Goal: Task Accomplishment & Management: Complete application form

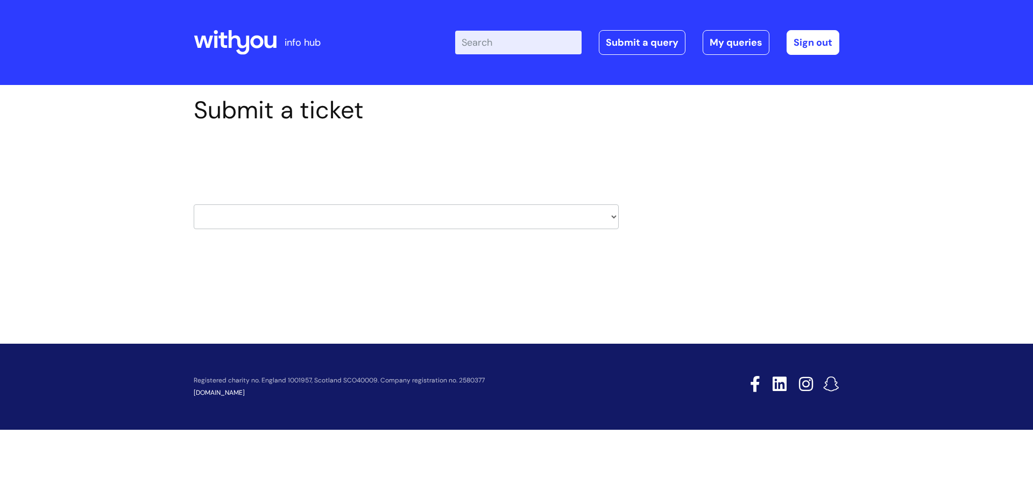
click at [373, 221] on select "HR / People IT and Support Clinical Drug Alerts Finance Accounts Data Support T…" at bounding box center [406, 216] width 425 height 25
select select "it_and_support"
click at [194, 204] on select "HR / People IT and Support Clinical Drug Alerts Finance Accounts Data Support T…" at bounding box center [406, 216] width 425 height 25
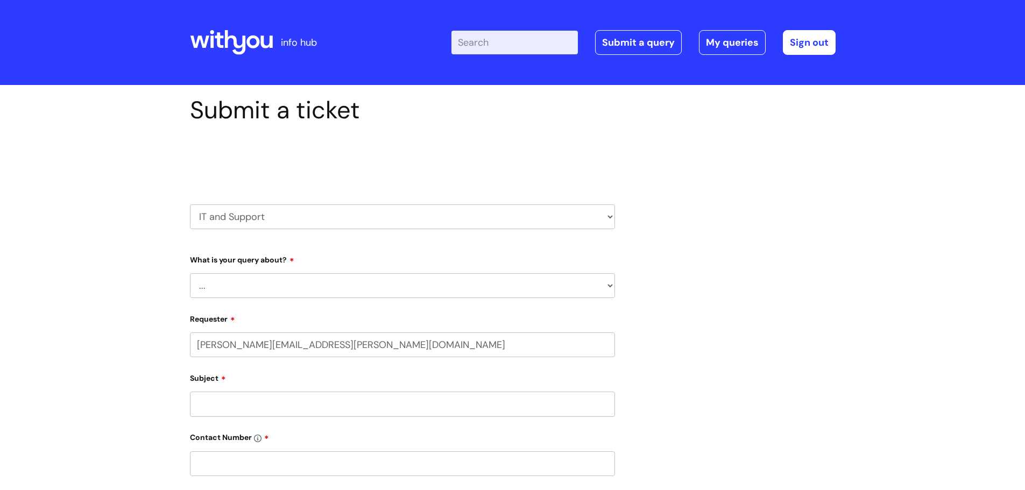
drag, startPoint x: 293, startPoint y: 295, endPoint x: 286, endPoint y: 295, distance: 6.5
click at [293, 295] on select "... Mobile Phone Reset & MFA Accounts, Starters and Leavers IT Hardware issue I…" at bounding box center [402, 285] width 425 height 25
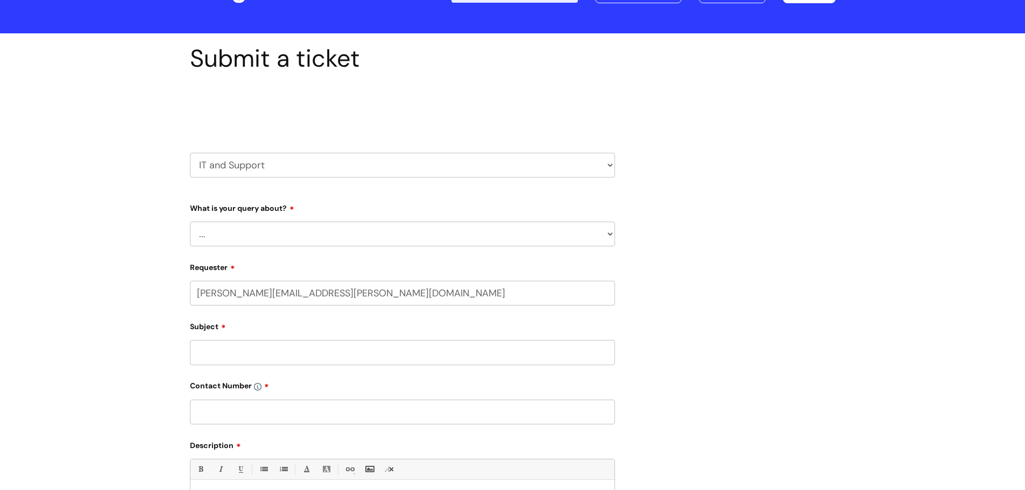
scroll to position [54, 0]
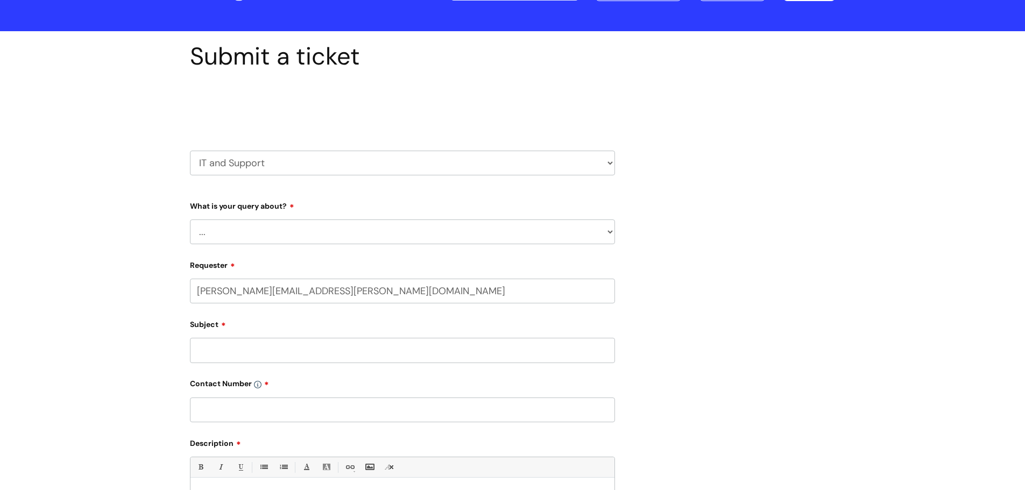
click at [227, 233] on select "... Mobile Phone Reset & MFA Accounts, Starters and Leavers IT Hardware issue I…" at bounding box center [402, 231] width 425 height 25
select select "System/software"
click at [190, 219] on select "... Mobile Phone Reset & MFA Accounts, Starters and Leavers IT Hardware issue I…" at bounding box center [402, 231] width 425 height 25
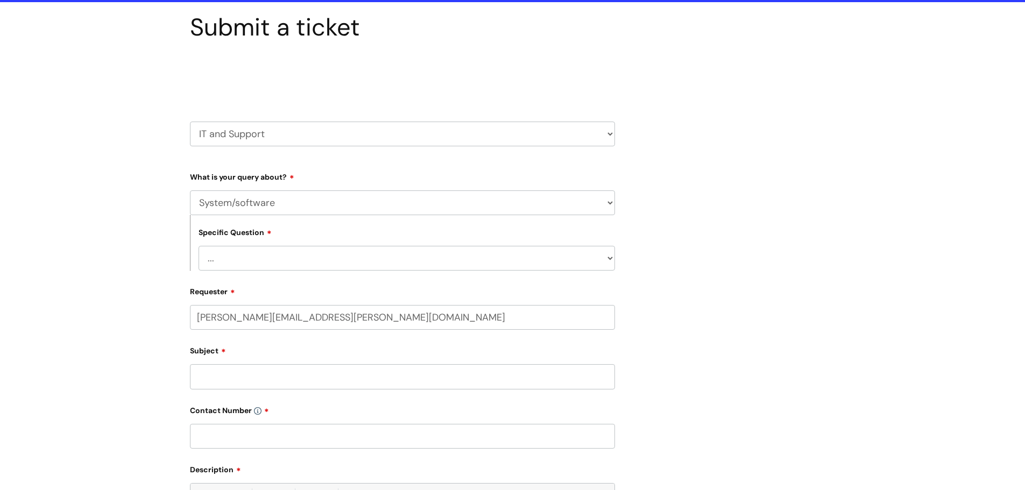
scroll to position [108, 0]
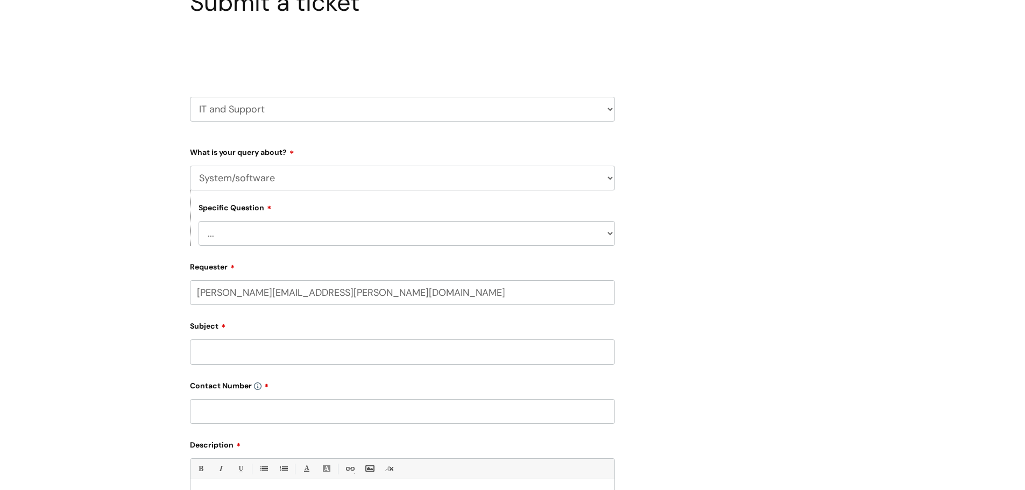
click at [241, 250] on form "Type Of Request ... Accounts (Finance) Alerts! (For clinical team) Data Protect…" at bounding box center [402, 394] width 425 height 502
click at [239, 242] on select "... Halo PCMIS Iaptus NHS Email CJSM Email Mitel Another System Google (Workspa…" at bounding box center [407, 233] width 416 height 25
click at [227, 179] on select "... Mobile Phone Reset & MFA Accounts, Starters and Leavers IT Hardware issue I…" at bounding box center [402, 178] width 425 height 25
click at [245, 105] on select "HR / People IT and Support Clinical Drug Alerts Finance Accounts Data Support T…" at bounding box center [402, 109] width 425 height 25
select select "information_requests_&_reports_-_data_analysts"
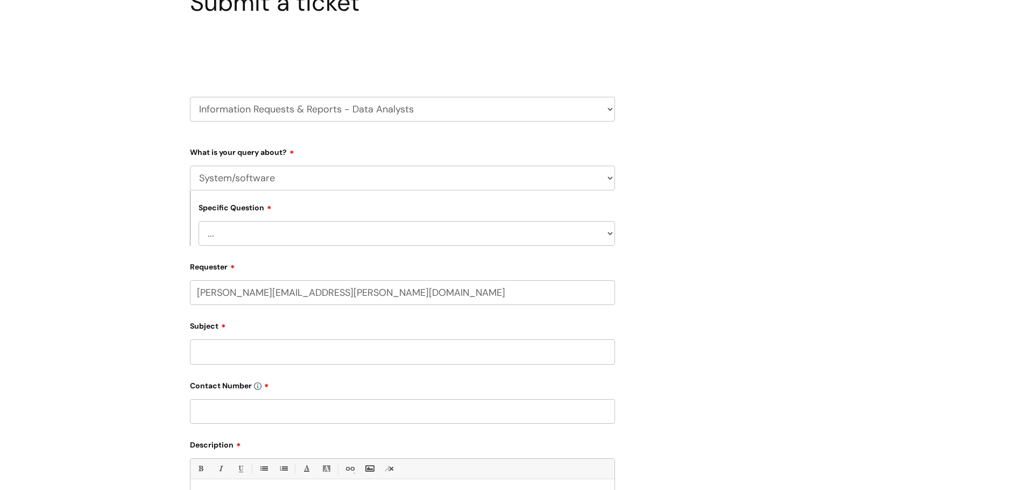
click at [190, 97] on select "HR / People IT and Support Clinical Drug Alerts Finance Accounts Data Support T…" at bounding box center [402, 109] width 425 height 25
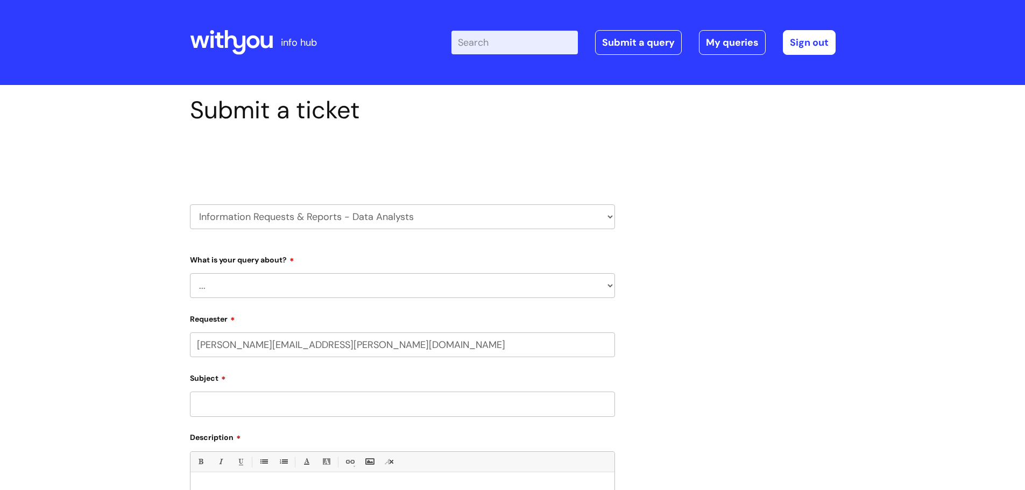
click at [245, 288] on select "... Existing (non-Nebula) Report Nebula Reports Understanding Data" at bounding box center [402, 285] width 425 height 25
click at [247, 204] on select "HR / People IT and Support Clinical Drug Alerts Finance Accounts Data Support T…" at bounding box center [402, 216] width 425 height 25
select select "procurement_(inc._premvan)"
click at [190, 204] on select "HR / People IT and Support Clinical Drug Alerts Finance Accounts Data Support T…" at bounding box center [402, 216] width 425 height 25
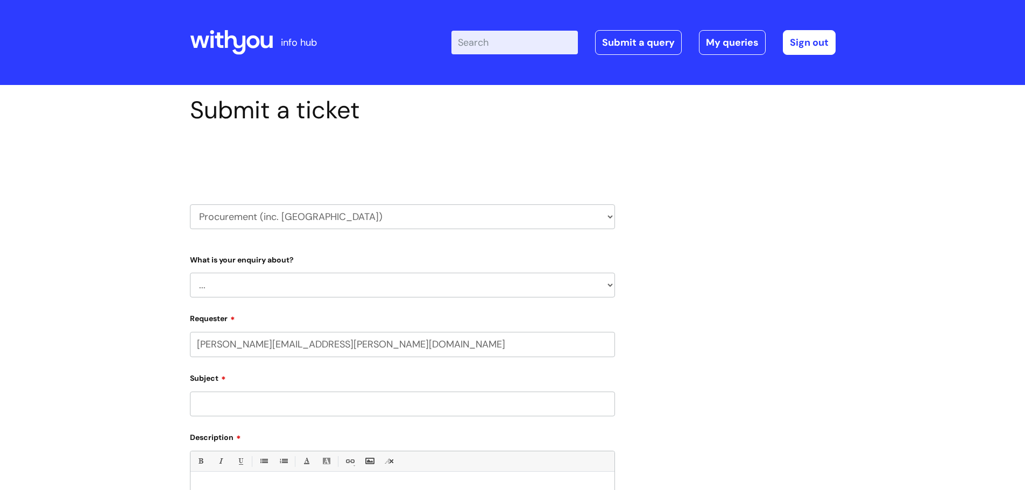
click at [236, 221] on select "HR / People IT and Support Clinical Drug Alerts Finance Accounts Data Support T…" at bounding box center [402, 216] width 425 height 25
select select "systems"
click at [190, 204] on select "HR / People IT and Support Clinical Drug Alerts Finance Accounts Data Support T…" at bounding box center [402, 216] width 425 height 25
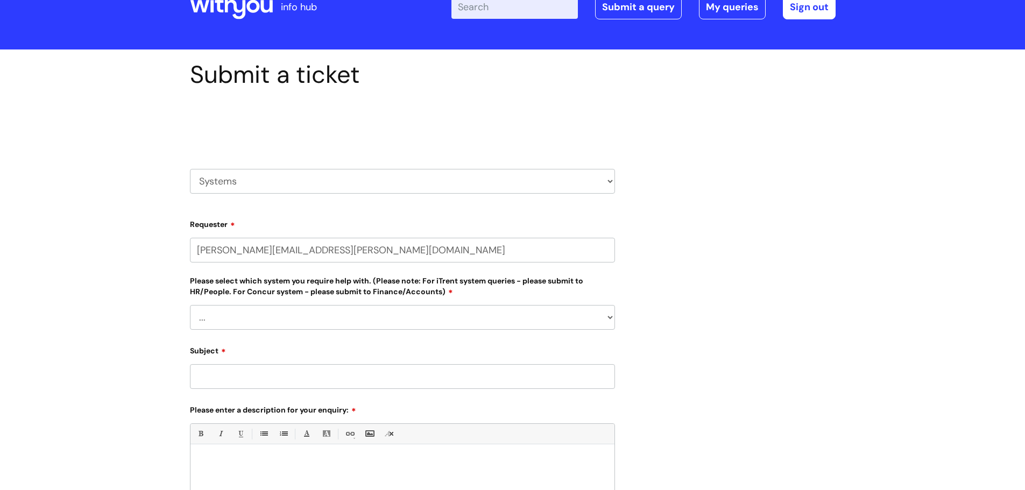
scroll to position [54, 0]
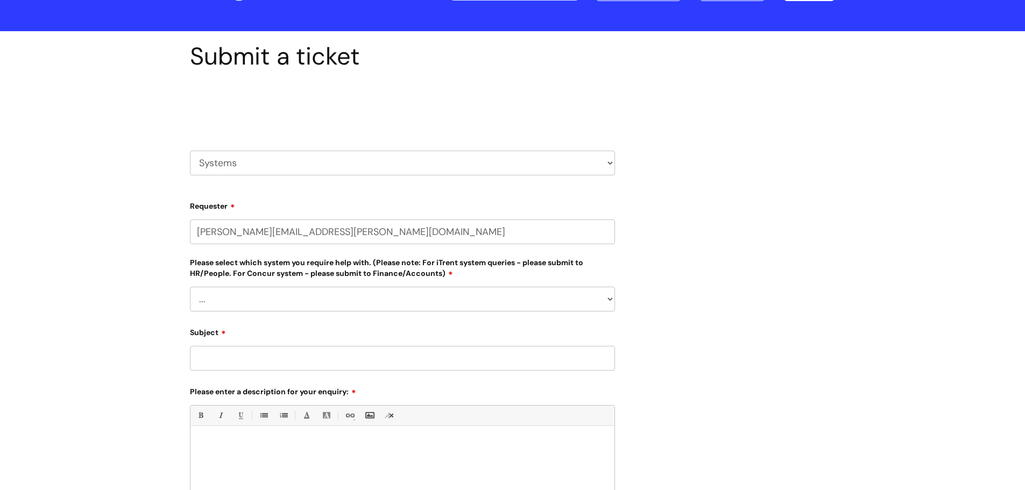
click at [254, 302] on select "... Ulysses Helpdesk Monday.com Nebula fault ILLY CarePath fault Halo fault E-c…" at bounding box center [402, 299] width 425 height 25
click at [148, 253] on div "Submit a ticket Select issue type HR / People IT and Support Clinical Drug Aler…" at bounding box center [512, 342] width 1025 height 622
click at [240, 303] on select "... [PERSON_NAME] Helpdesk [DATE][DOMAIN_NAME] Nebula fault ILLY CarePath fault…" at bounding box center [402, 299] width 425 height 25
click at [170, 233] on div "Submit a ticket Select issue type HR / People IT and Support Clinical Drug Aler…" at bounding box center [512, 342] width 1025 height 622
click at [240, 157] on select "HR / People IT and Support Clinical Drug Alerts Finance Accounts Data Support T…" at bounding box center [402, 163] width 425 height 25
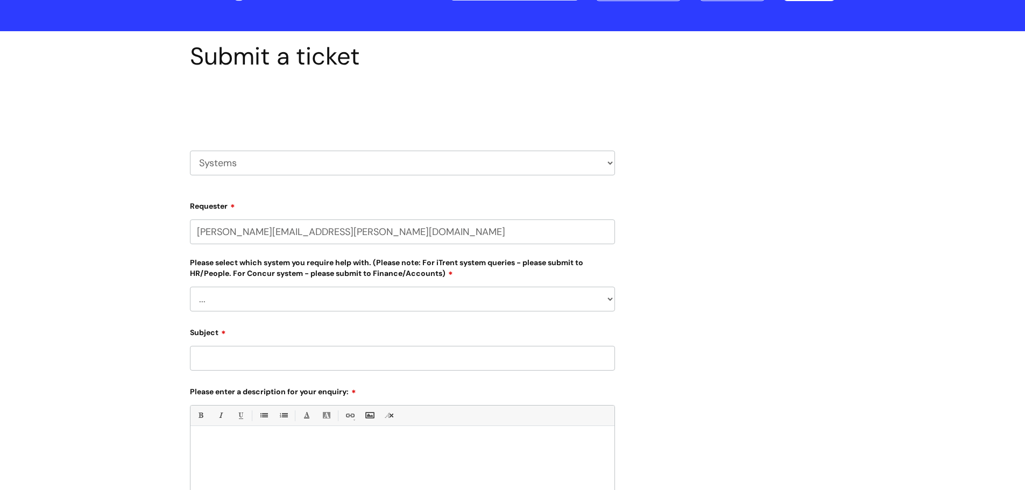
select select "it_and_support"
click at [190, 151] on select "HR / People IT and Support Clinical Drug Alerts Finance Accounts Data Support T…" at bounding box center [402, 163] width 425 height 25
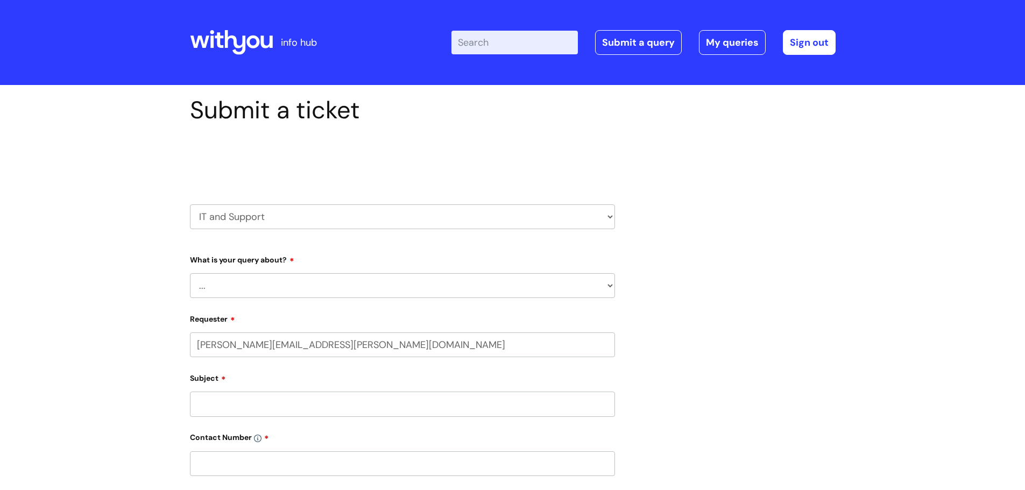
click at [238, 292] on select "... Mobile Phone Reset & MFA Accounts, Starters and Leavers IT Hardware issue I…" at bounding box center [402, 285] width 425 height 25
select select "System/software"
click at [190, 273] on select "... Mobile Phone Reset & MFA Accounts, Starters and Leavers IT Hardware issue I…" at bounding box center [402, 285] width 425 height 25
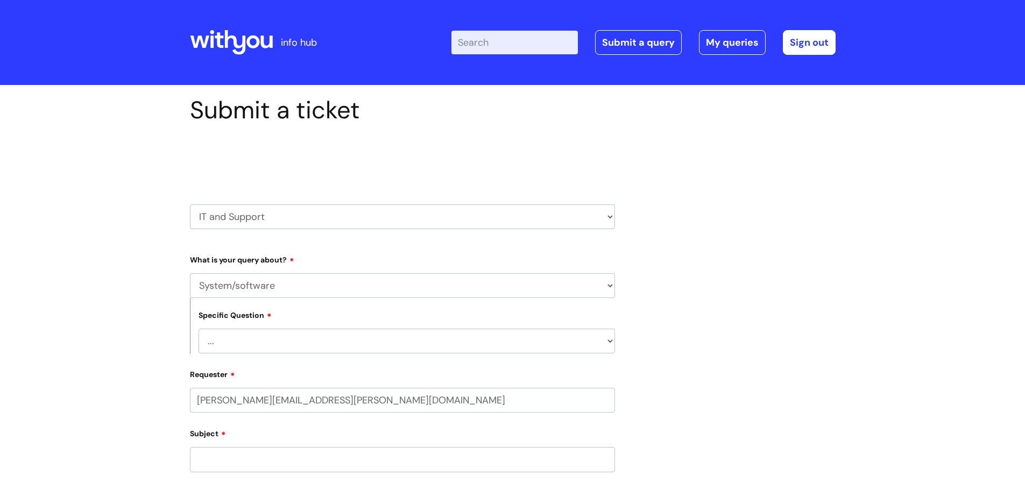
click at [228, 351] on select "... Halo PCMIS Iaptus NHS Email CJSM Email Mitel Another System Google (Workspa…" at bounding box center [407, 341] width 416 height 25
click at [143, 321] on div "Submit a ticket Select issue type HR / People IT and Support Clinical Drug Aler…" at bounding box center [512, 449] width 1025 height 729
click at [226, 214] on select "HR / People IT and Support Clinical Drug Alerts Finance Accounts Data Support T…" at bounding box center [402, 216] width 425 height 25
select select "systems"
click at [190, 204] on select "HR / People IT and Support Clinical Drug Alerts Finance Accounts Data Support T…" at bounding box center [402, 216] width 425 height 25
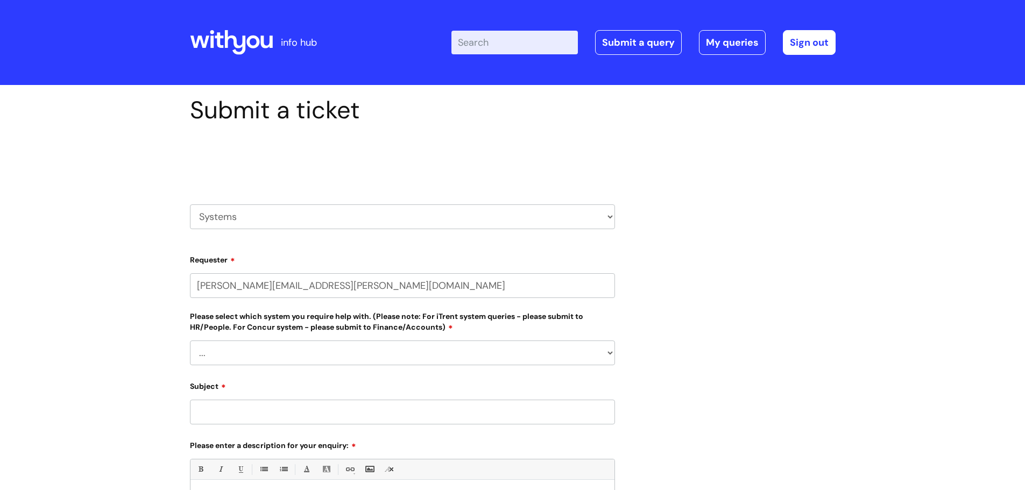
click at [174, 305] on div "Submit a ticket Select issue type HR / People IT and Support Clinical Drug Aler…" at bounding box center [512, 396] width 1025 height 622
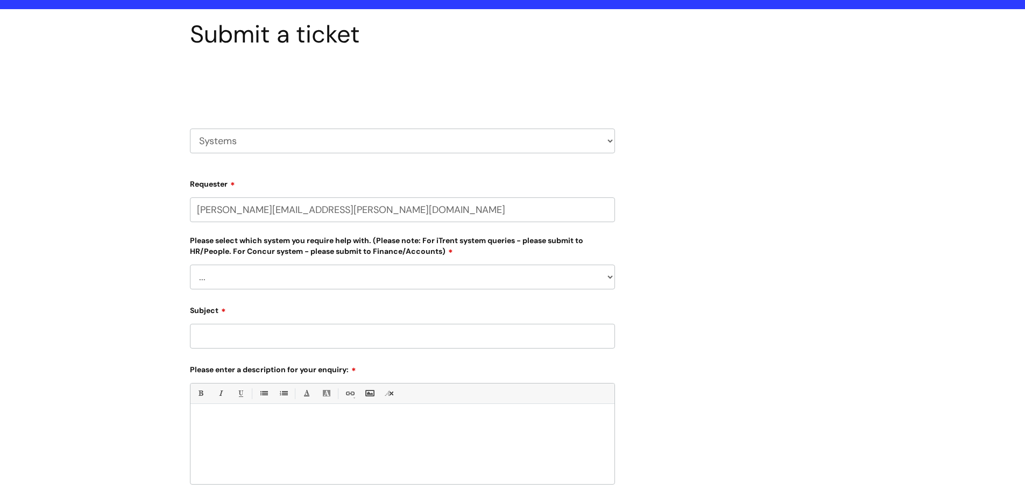
scroll to position [161, 0]
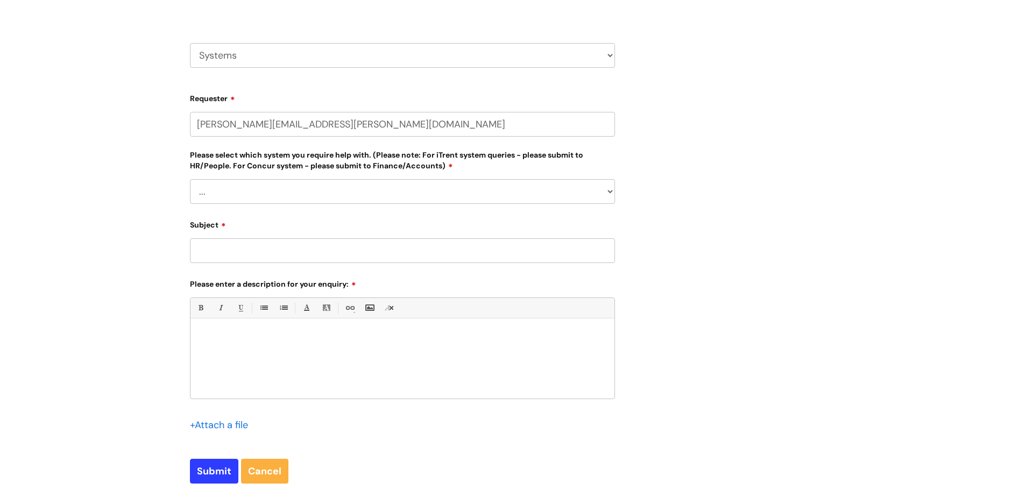
click at [207, 193] on select "... [PERSON_NAME] Helpdesk [DATE][DOMAIN_NAME] Nebula fault ILLY CarePath fault…" at bounding box center [402, 191] width 425 height 25
click at [190, 179] on select "... [PERSON_NAME] Helpdesk [DATE][DOMAIN_NAME] Nebula fault ILLY CarePath fault…" at bounding box center [402, 191] width 425 height 25
click at [217, 259] on input "Subject" at bounding box center [402, 250] width 425 height 25
click at [225, 197] on select "... [PERSON_NAME] Helpdesk [DATE][DOMAIN_NAME] Nebula fault ILLY CarePath fault…" at bounding box center [402, 191] width 425 height 25
select select "Helpdesk"
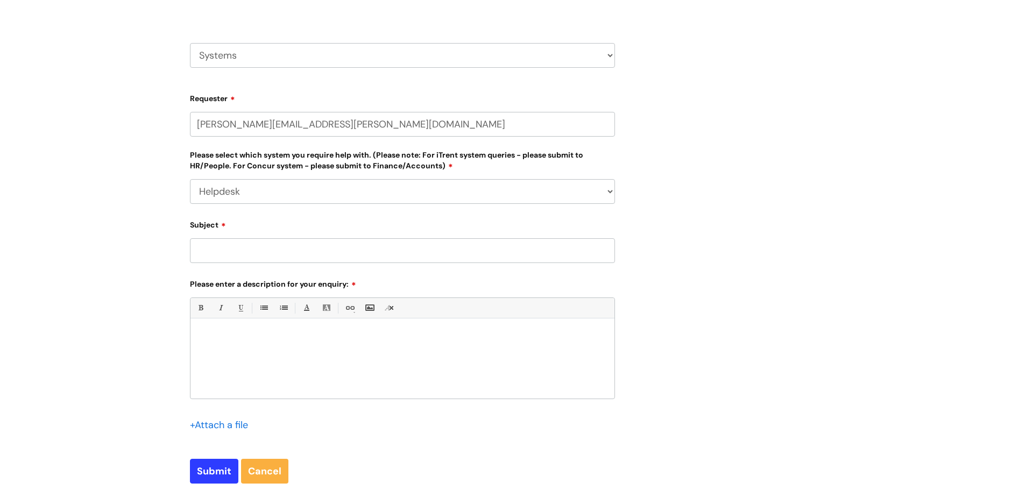
click at [190, 179] on select "... [PERSON_NAME] Helpdesk [DATE][DOMAIN_NAME] Nebula fault ILLY CarePath fault…" at bounding box center [402, 191] width 425 height 25
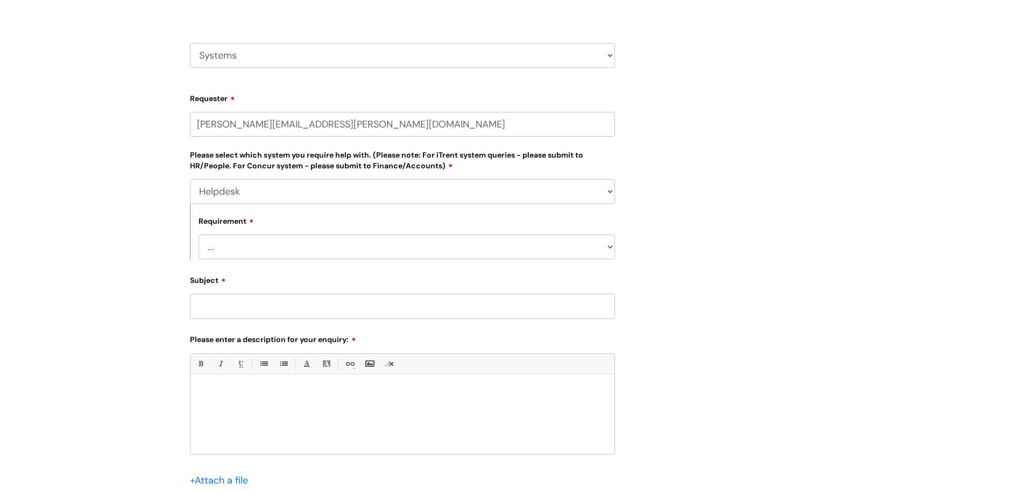
click at [231, 249] on select "... Access required Development Reporting a fault" at bounding box center [407, 247] width 416 height 25
select select "Access required"
click at [199, 235] on select "... Access required Development Reporting a fault" at bounding box center [407, 247] width 416 height 25
click at [223, 254] on select "... Access required Development Reporting a fault" at bounding box center [407, 247] width 416 height 25
select select
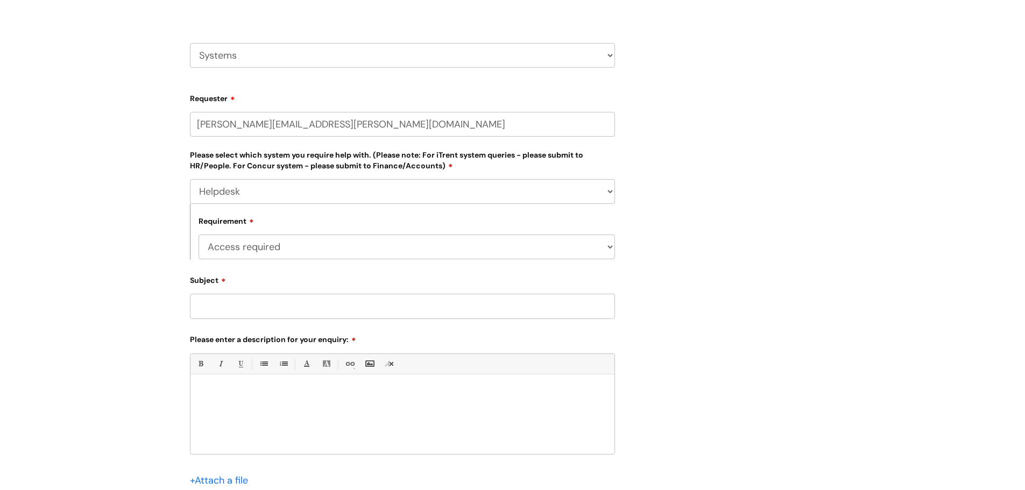
click at [199, 235] on select "... Access required Development Reporting a fault" at bounding box center [407, 247] width 416 height 25
click at [226, 188] on select "... Ulysses Helpdesk Monday.com Nebula fault ILLY CarePath fault Halo fault E-c…" at bounding box center [402, 191] width 425 height 25
click at [218, 56] on select "HR / People IT and Support Clinical Drug Alerts Finance Accounts Data Support T…" at bounding box center [402, 55] width 425 height 25
select select "finance_accounts"
click at [190, 43] on select "HR / People IT and Support Clinical Drug Alerts Finance Accounts Data Support T…" at bounding box center [402, 55] width 425 height 25
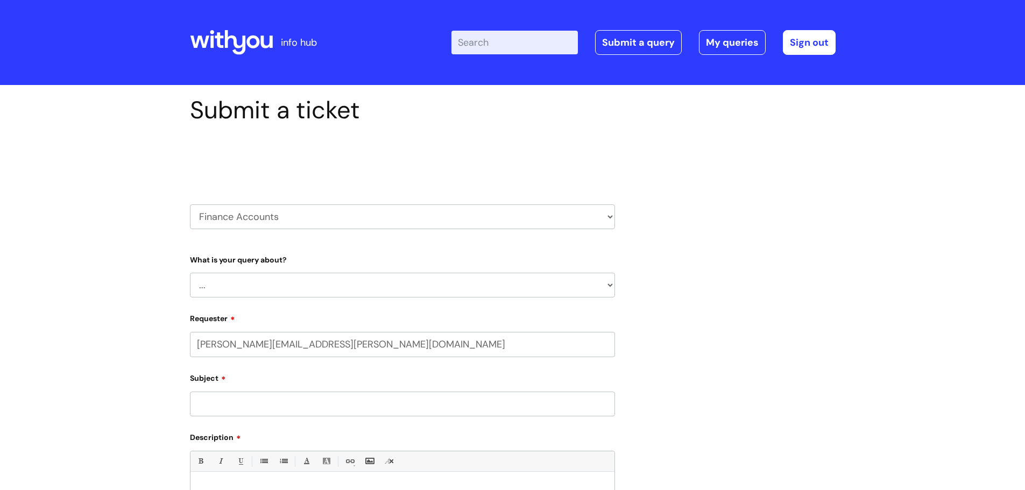
click at [231, 285] on select "... Finance Systems Finance Requests (inc. Expenses) Invoices Research" at bounding box center [402, 285] width 425 height 25
select select "Finance Systems"
click at [190, 273] on select "... Finance Systems Finance Requests (inc. Expenses) Invoices Research" at bounding box center [402, 285] width 425 height 25
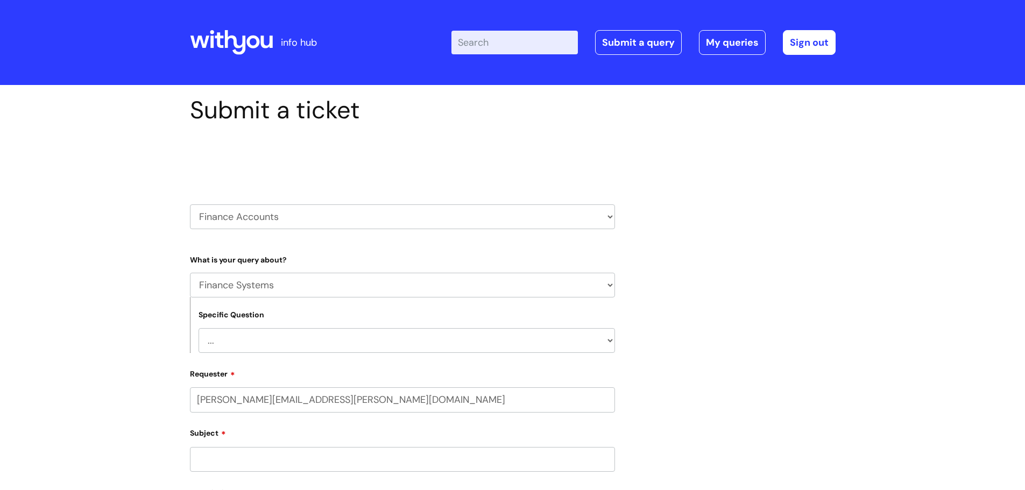
click at [215, 337] on select "... Concur + Basware Exchequer" at bounding box center [407, 340] width 416 height 25
click at [163, 360] on div "Submit a ticket Select issue type HR / People IT and Support Clinical Drug Aler…" at bounding box center [512, 420] width 1025 height 670
click at [246, 43] on icon at bounding box center [231, 43] width 83 height 26
